Goal: Check status: Check status

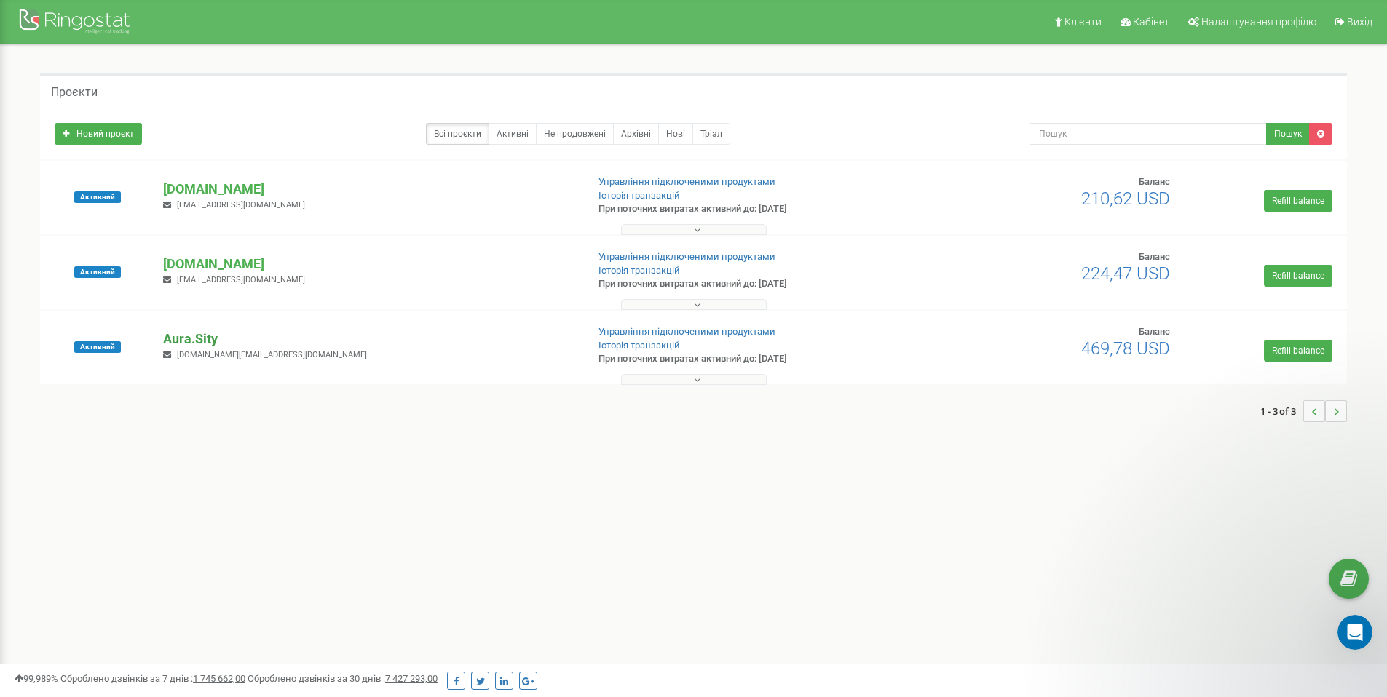
click at [181, 342] on p "Aura.Sity" at bounding box center [368, 339] width 411 height 19
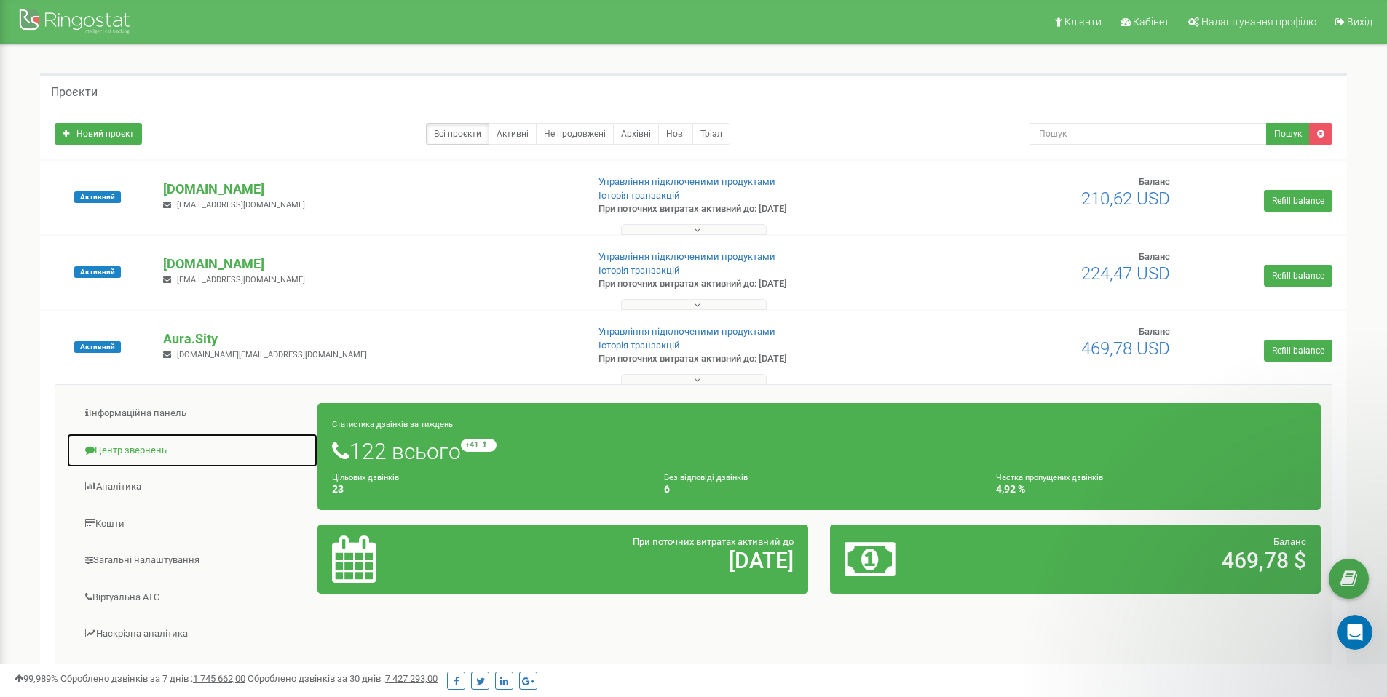
click at [146, 448] on link "Центр звернень" at bounding box center [192, 451] width 252 height 36
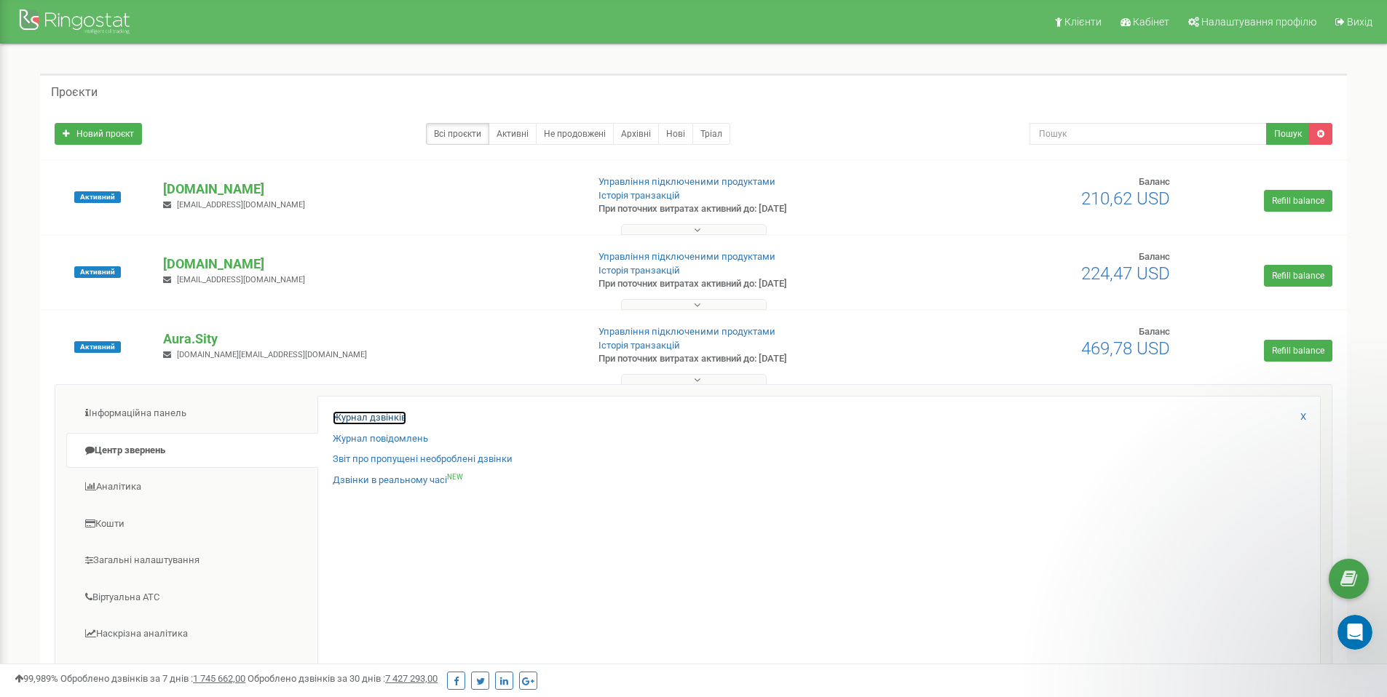
click at [385, 417] on link "Журнал дзвінків" at bounding box center [370, 418] width 74 height 14
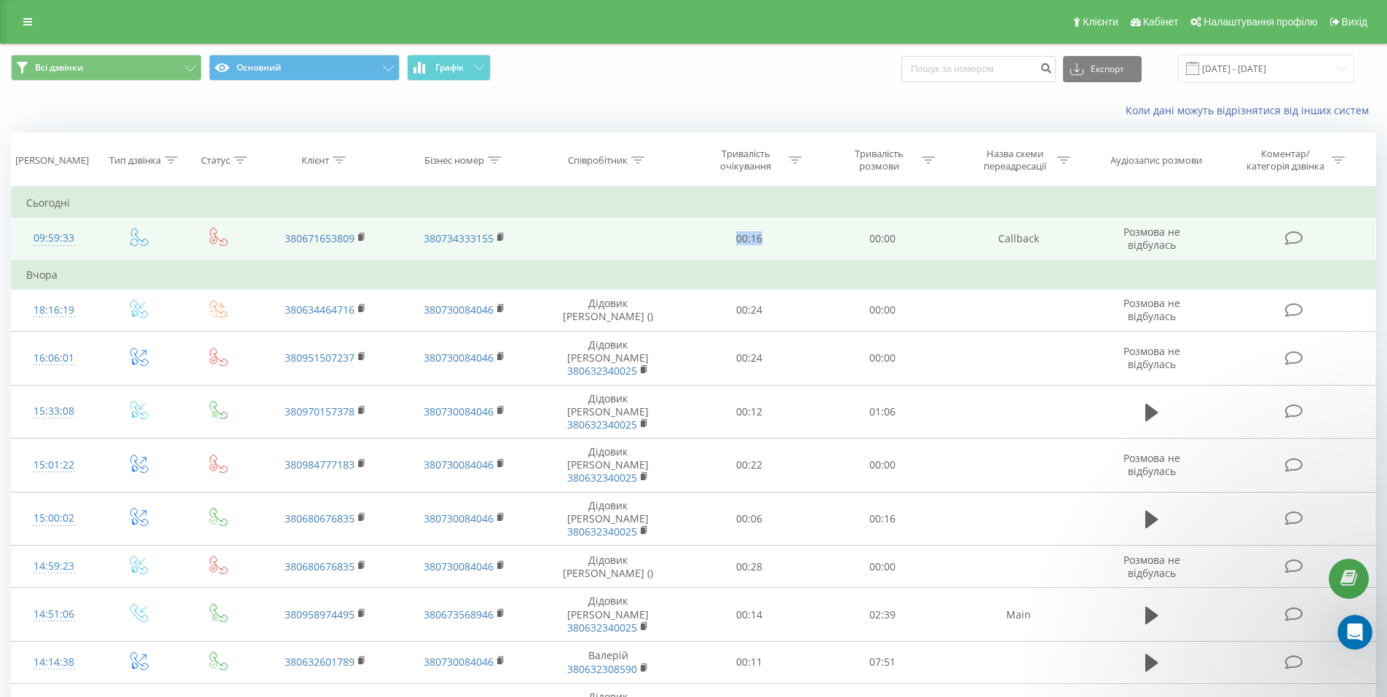
drag, startPoint x: 778, startPoint y: 235, endPoint x: 721, endPoint y: 239, distance: 56.9
click at [721, 239] on td "00:16" at bounding box center [749, 239] width 133 height 43
drag, startPoint x: 982, startPoint y: 237, endPoint x: 1051, endPoint y: 239, distance: 69.2
click at [1051, 239] on td "Callback" at bounding box center [1017, 239] width 138 height 43
